Goal: Submit feedback/report problem

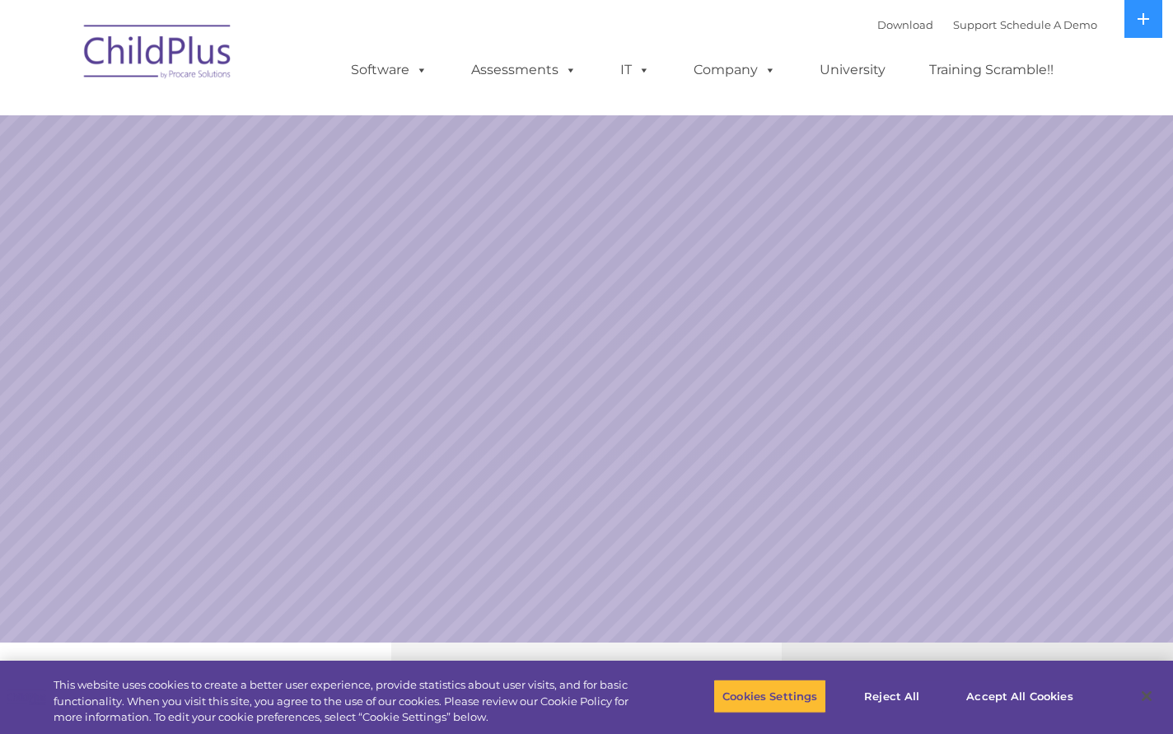
select select "MEDIUM"
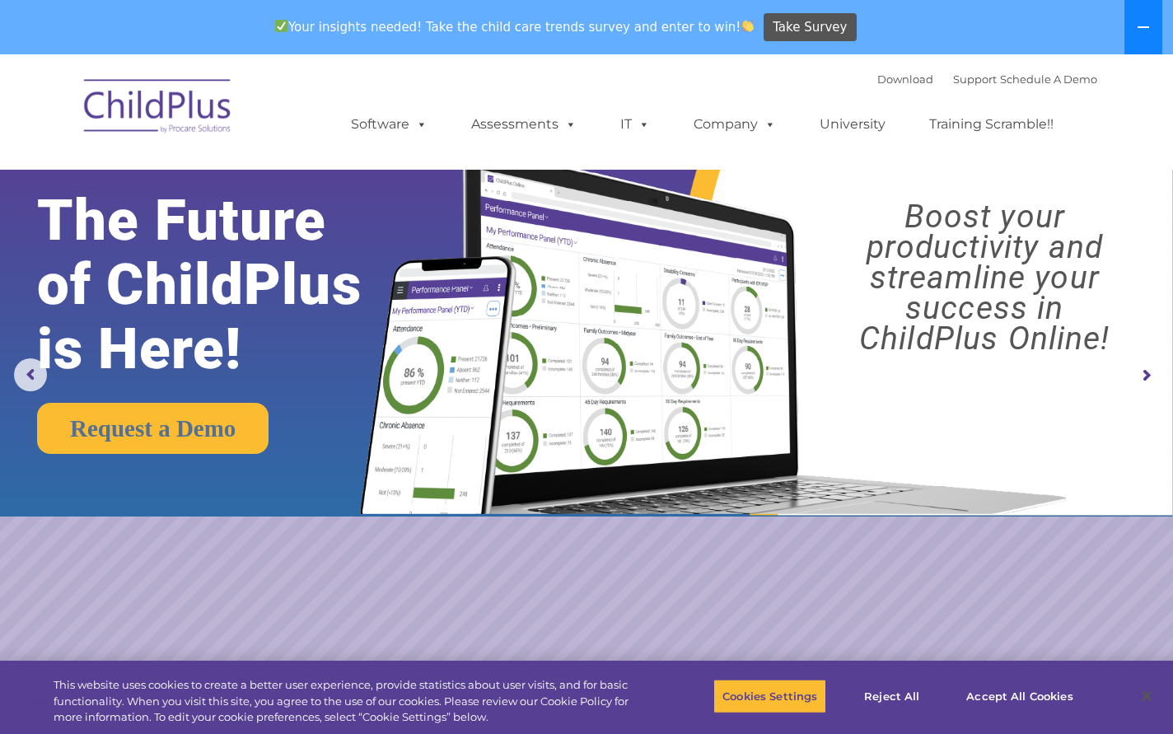
click at [1153, 29] on button at bounding box center [1144, 27] width 38 height 54
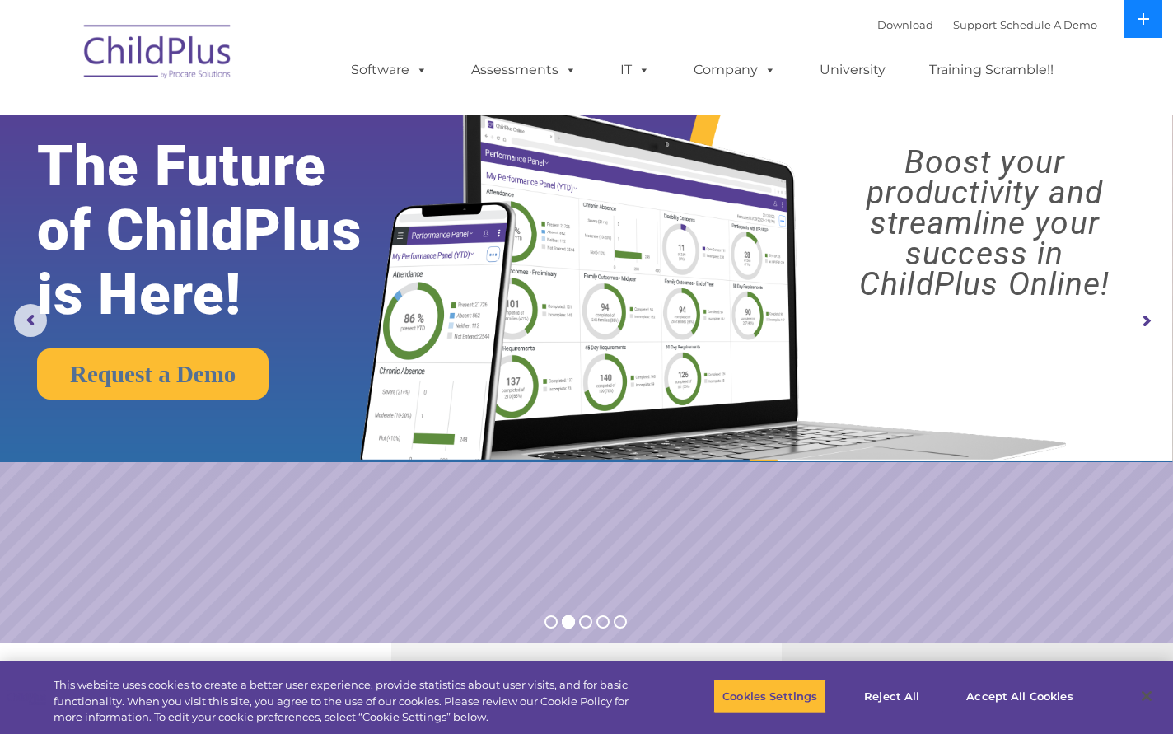
click at [1153, 27] on button at bounding box center [1144, 19] width 38 height 38
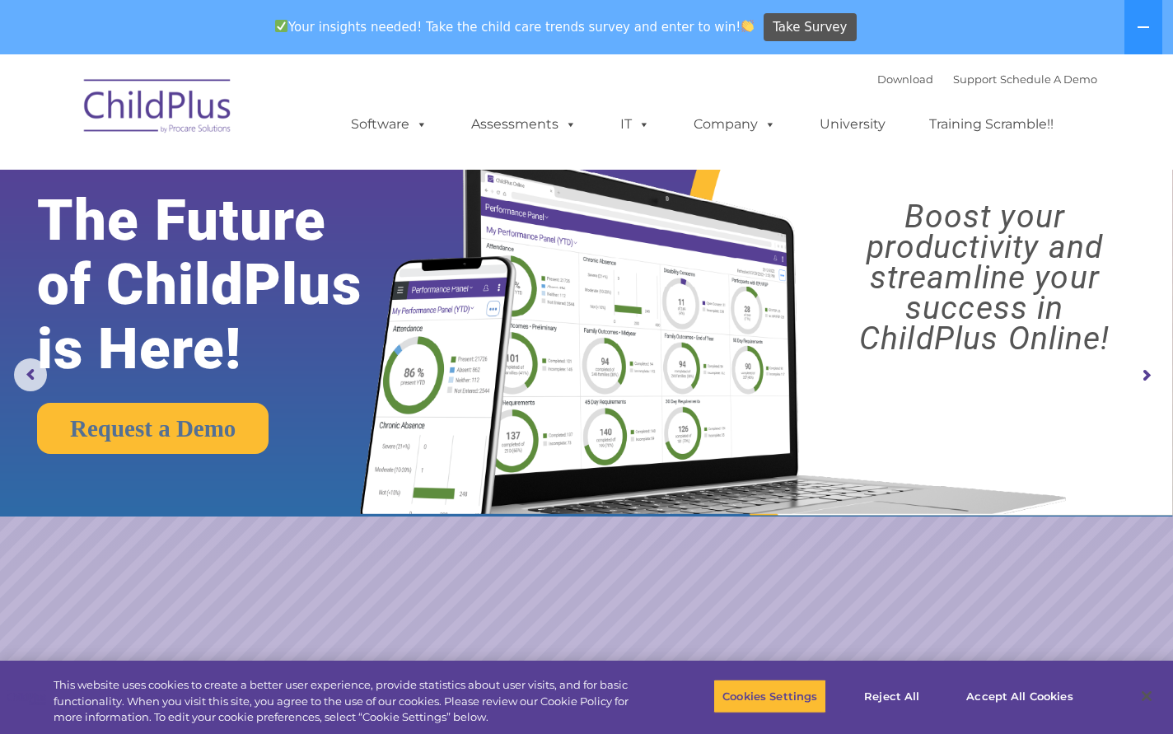
click at [194, 114] on img at bounding box center [158, 109] width 165 height 82
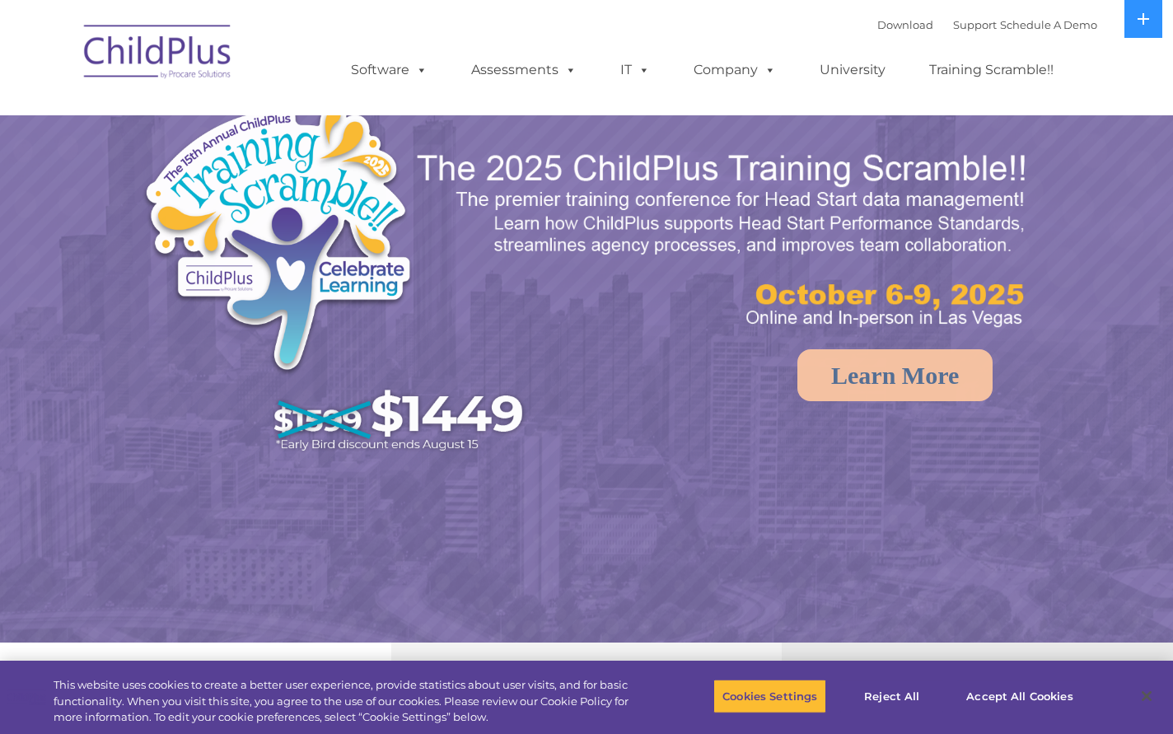
select select "MEDIUM"
